Goal: Find specific page/section: Find specific page/section

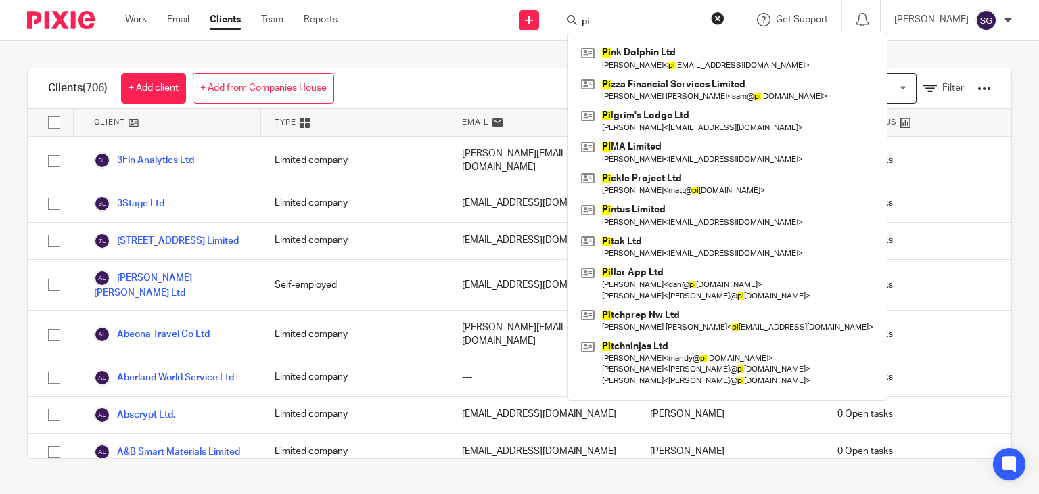
type input "p"
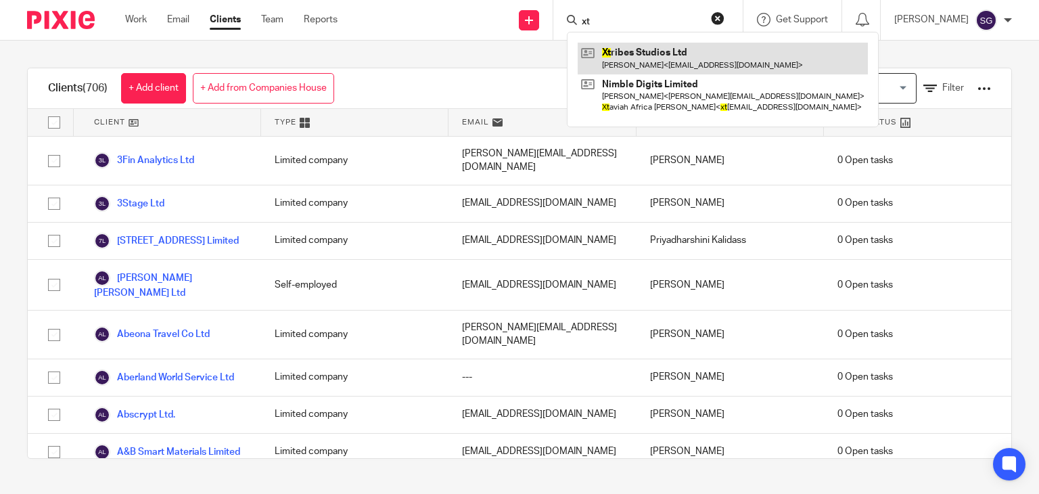
type input "xt"
click at [669, 55] on link at bounding box center [723, 58] width 290 height 31
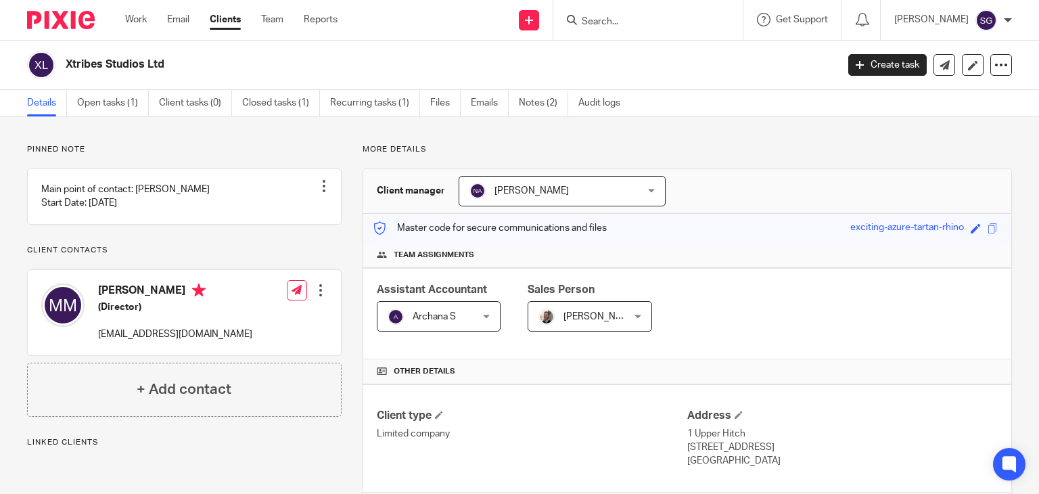
click at [101, 67] on h2 "Xtribes Studios Ltd" at bounding box center [371, 65] width 610 height 14
copy main "Xtribes Studios Ltd Create task Update from Companies House Export data Merge A…"
click at [218, 68] on h2 "Xtribes Studios Ltd" at bounding box center [371, 65] width 610 height 14
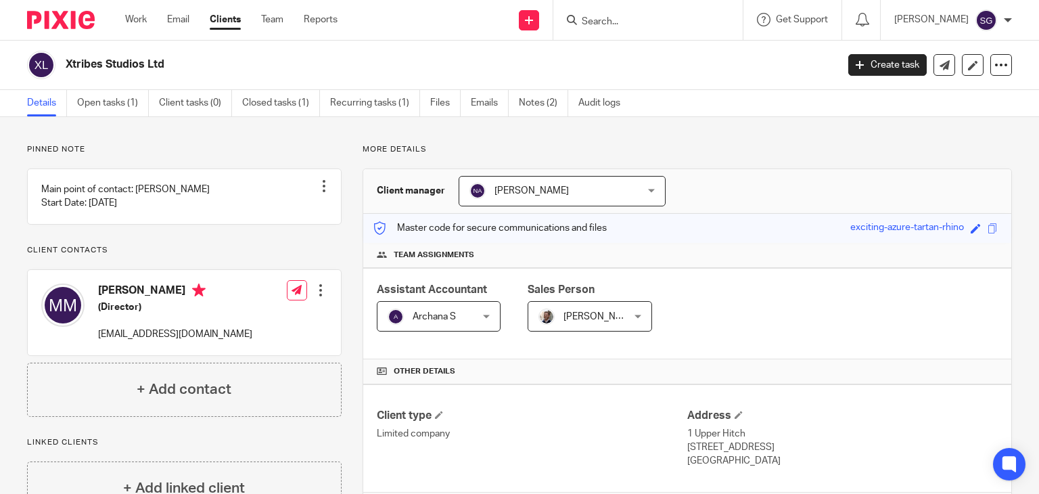
click at [601, 18] on input "Search" at bounding box center [642, 22] width 122 height 12
click at [119, 68] on h2 "Xtribes Studios Ltd" at bounding box center [371, 65] width 610 height 14
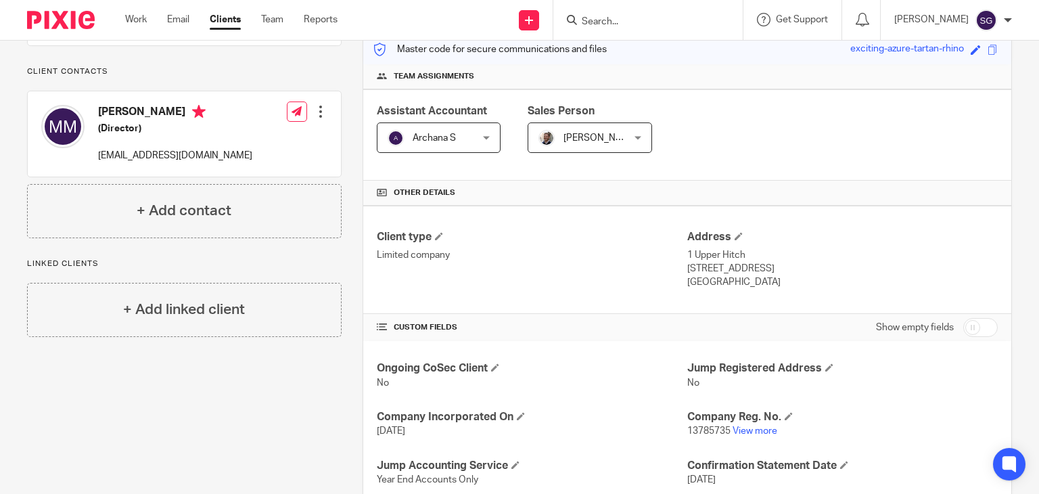
scroll to position [181, 0]
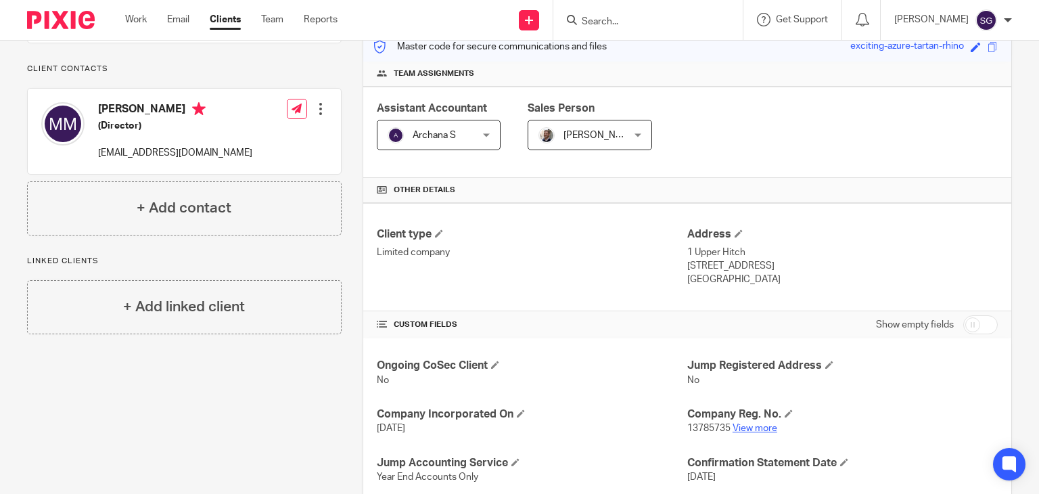
click at [744, 426] on link "View more" at bounding box center [755, 428] width 45 height 9
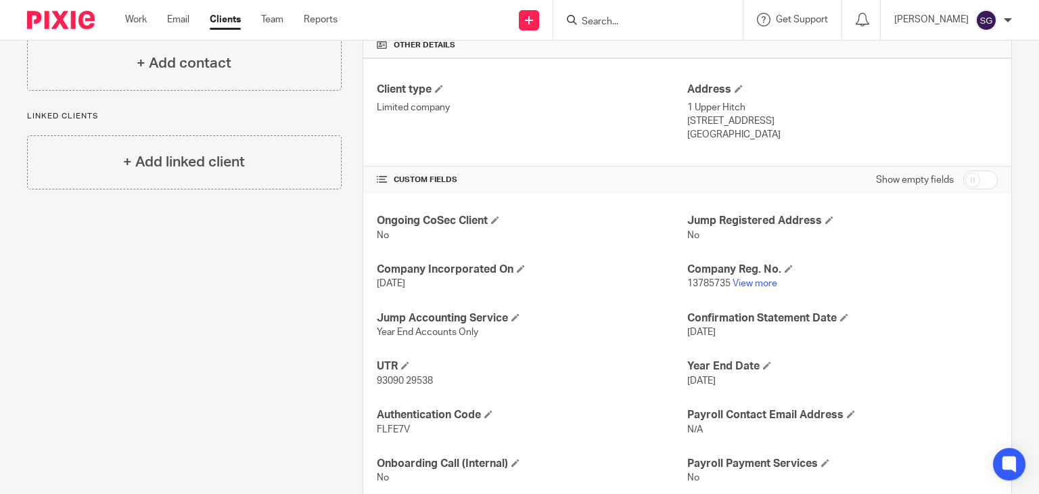
scroll to position [325, 0]
